Goal: Find specific page/section: Find specific page/section

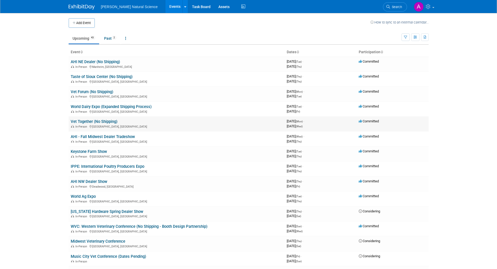
click at [104, 121] on link "Vet Together (No Shipping)" at bounding box center [94, 121] width 47 height 5
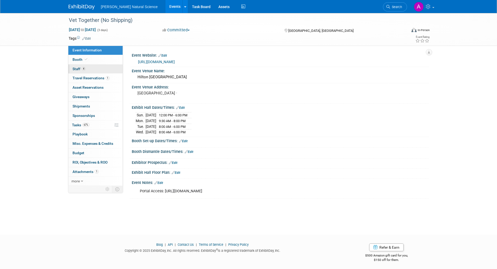
click at [77, 69] on span "Staff 4" at bounding box center [79, 69] width 13 height 4
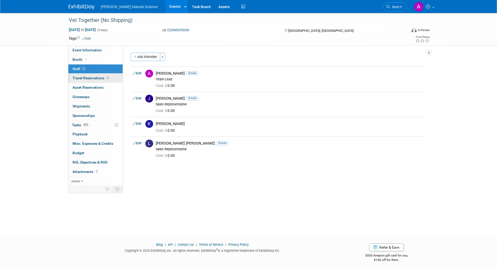
click at [83, 77] on span "Travel Reservations 1" at bounding box center [91, 78] width 37 height 4
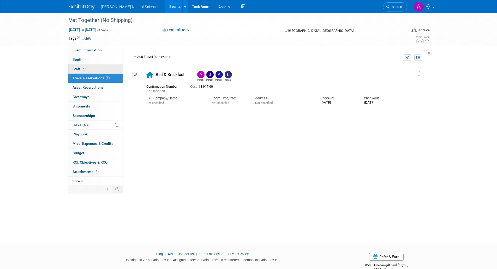
click at [77, 68] on span "Staff 4" at bounding box center [79, 69] width 13 height 4
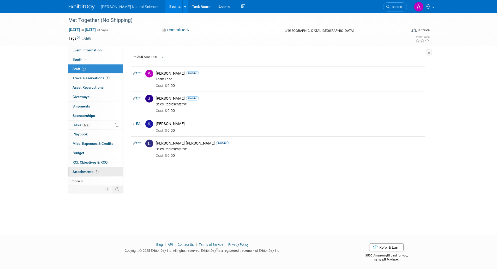
click at [86, 172] on span "Attachments 1" at bounding box center [86, 172] width 26 height 4
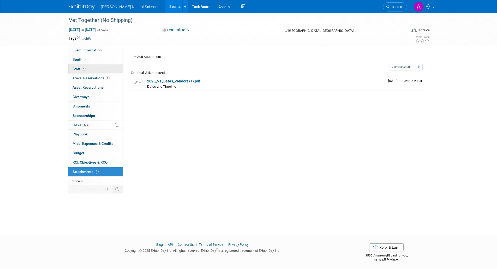
click at [73, 69] on span "Staff 4" at bounding box center [79, 69] width 13 height 4
